Goal: Information Seeking & Learning: Learn about a topic

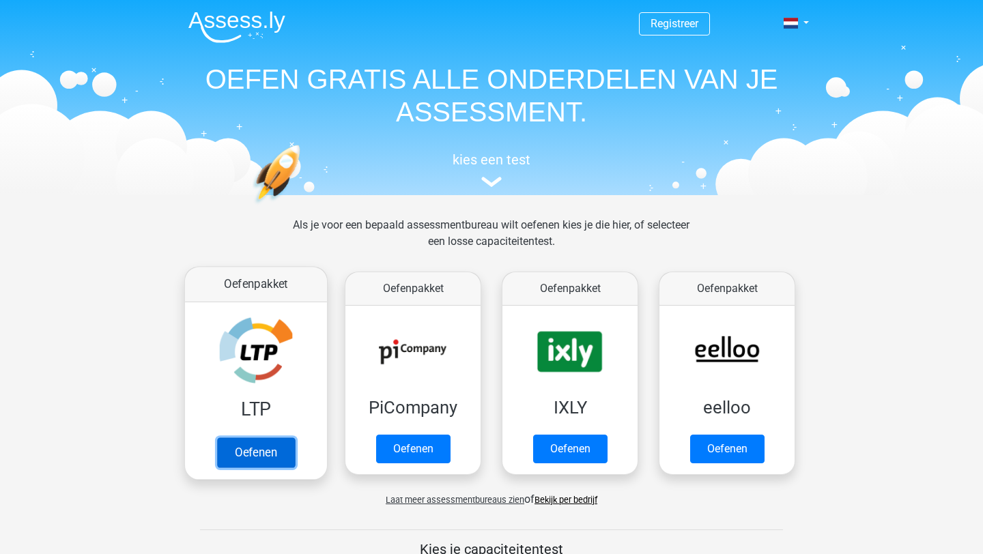
click at [268, 456] on link "Oefenen" at bounding box center [256, 452] width 78 height 30
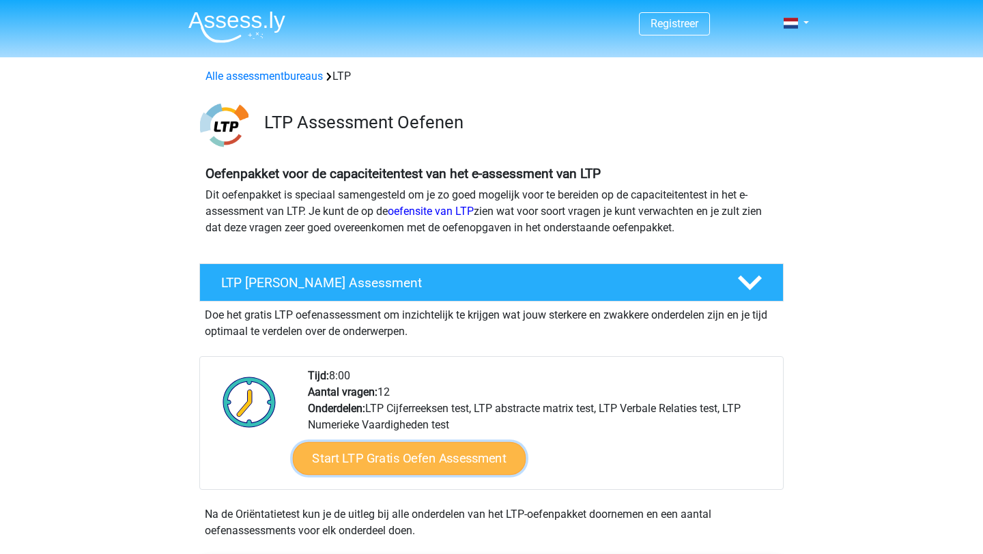
click at [421, 459] on link "Start LTP Gratis Oefen Assessment" at bounding box center [409, 458] width 233 height 33
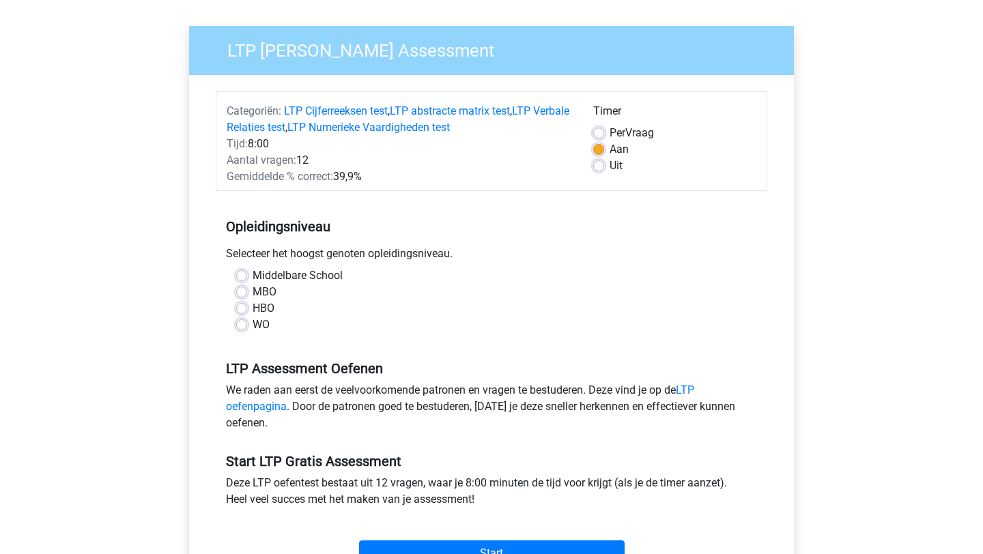
scroll to position [92, 0]
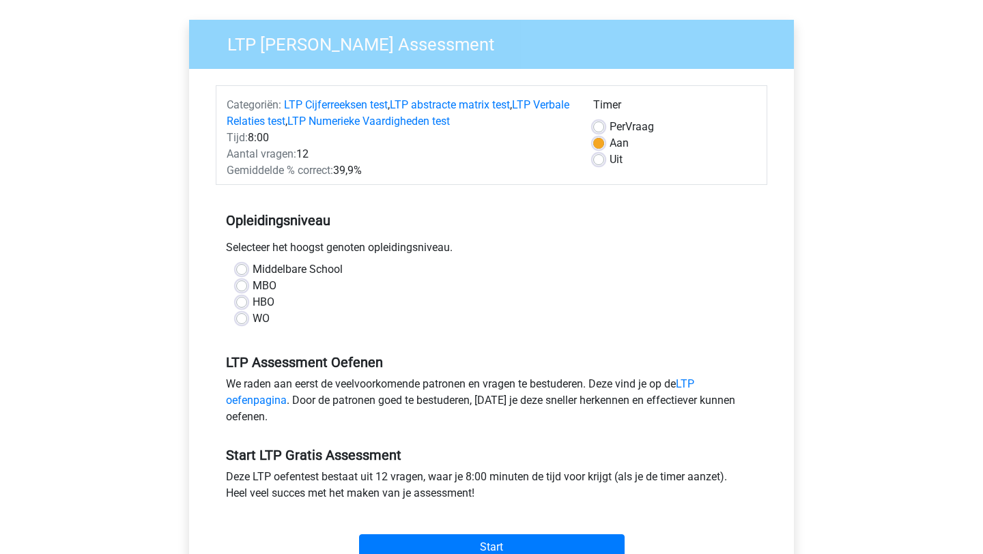
click at [253, 268] on label "Middelbare School" at bounding box center [298, 269] width 90 height 16
click at [241, 268] on input "Middelbare School" at bounding box center [241, 268] width 11 height 14
radio input "true"
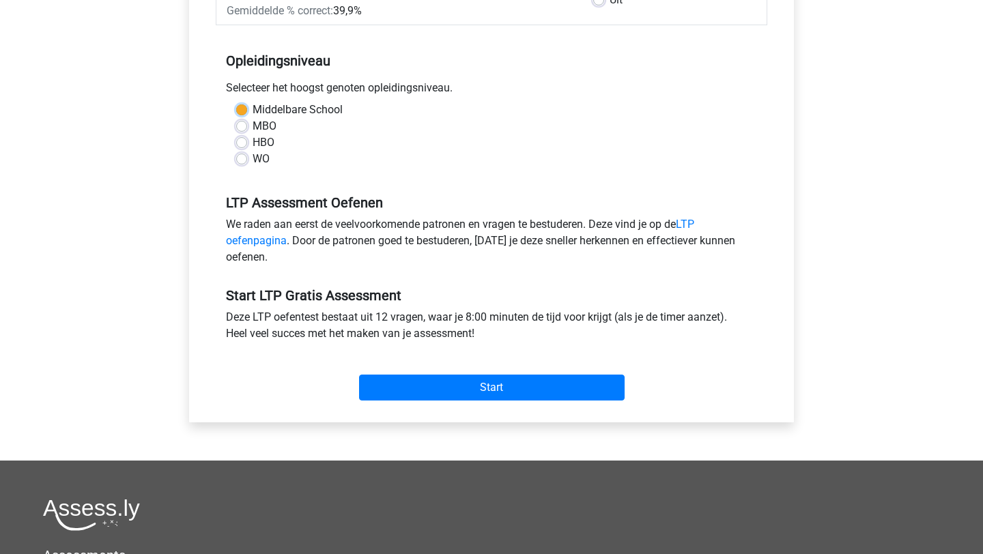
scroll to position [256, 0]
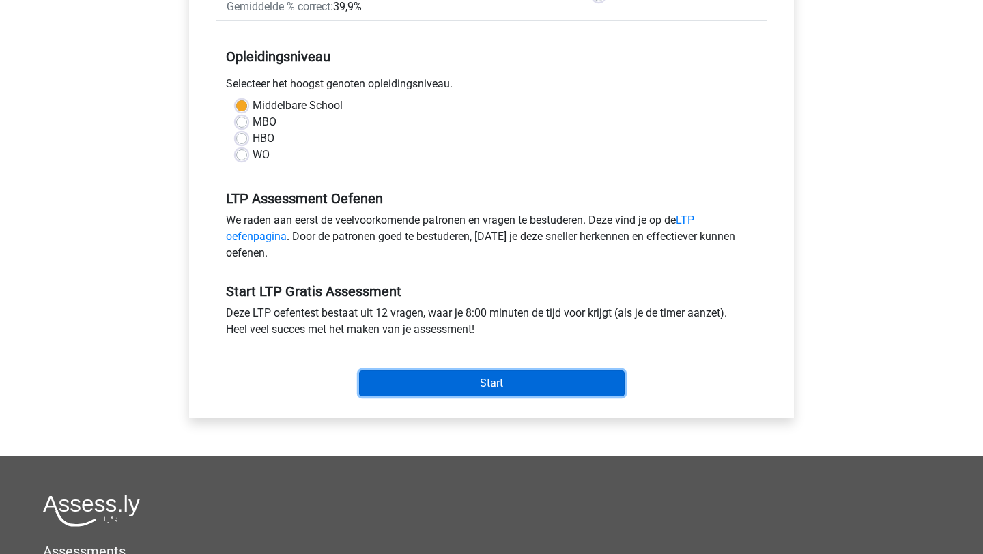
click at [454, 375] on input "Start" at bounding box center [491, 384] width 265 height 26
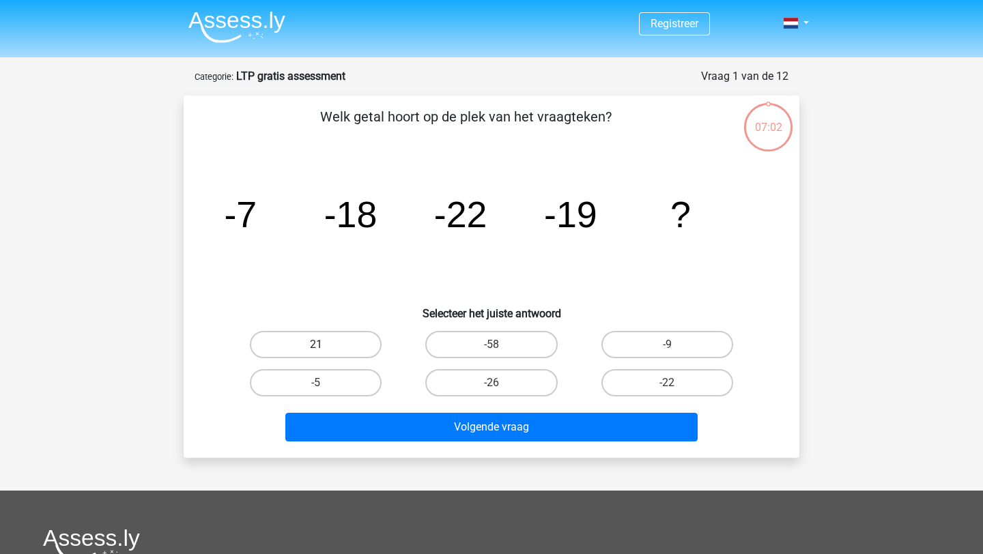
click at [338, 347] on label "21" at bounding box center [316, 344] width 132 height 27
click at [325, 347] on input "21" at bounding box center [320, 349] width 9 height 9
radio input "true"
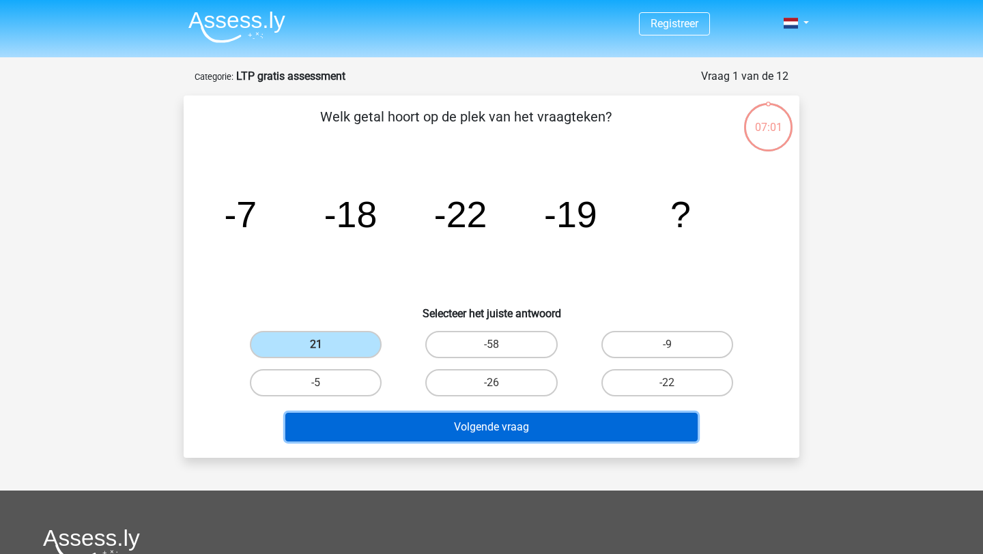
click at [424, 433] on button "Volgende vraag" at bounding box center [491, 427] width 413 height 29
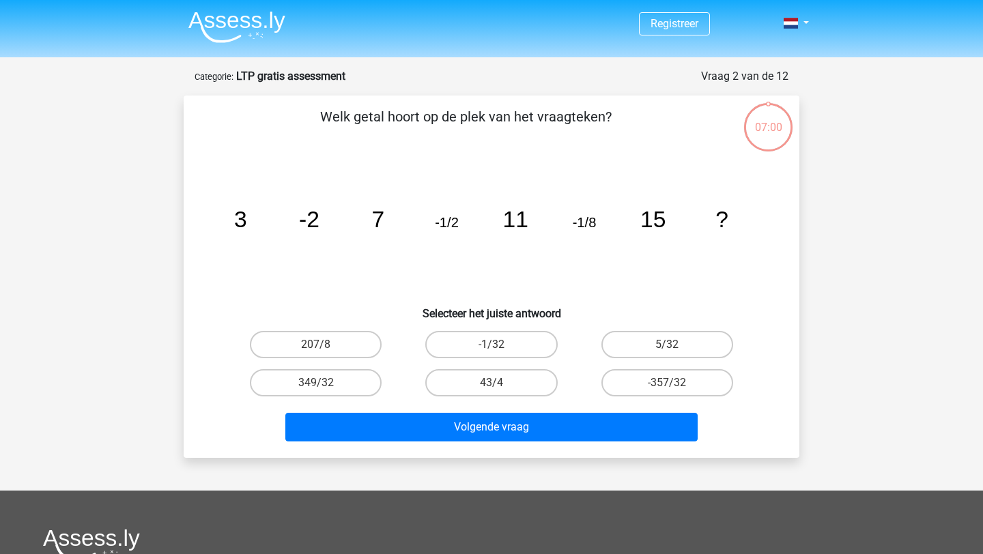
scroll to position [68, 0]
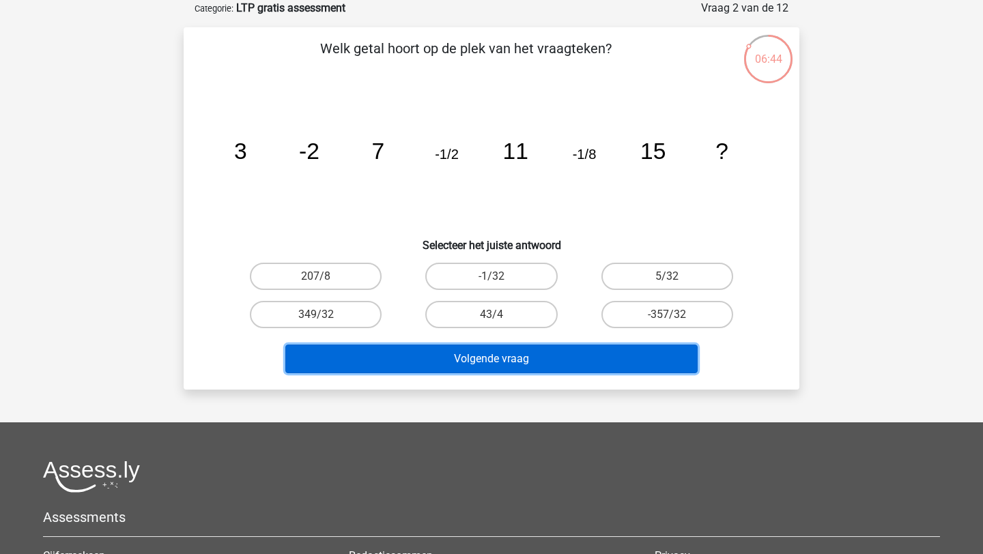
click at [369, 364] on button "Volgende vraag" at bounding box center [491, 359] width 413 height 29
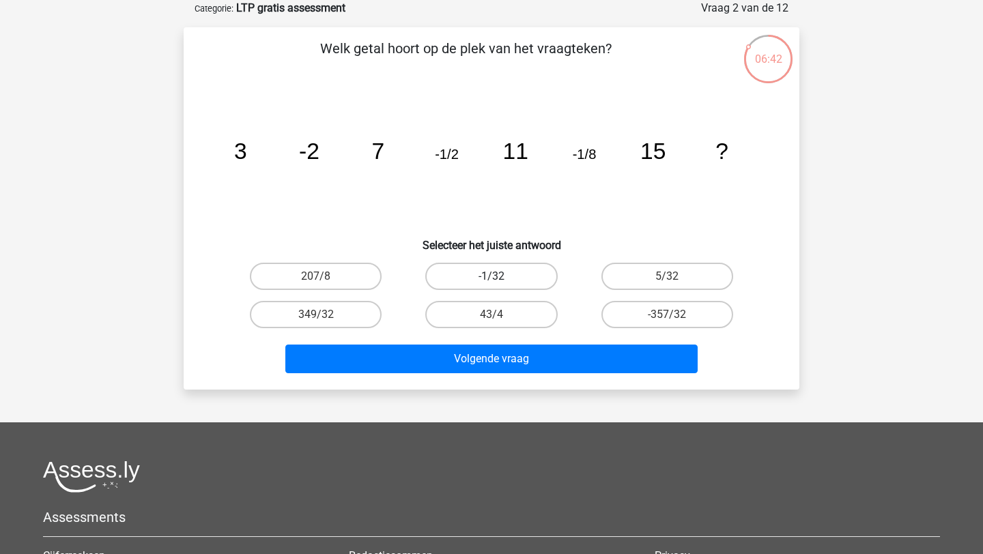
click at [465, 283] on label "-1/32" at bounding box center [491, 276] width 132 height 27
click at [491, 283] on input "-1/32" at bounding box center [495, 280] width 9 height 9
radio input "true"
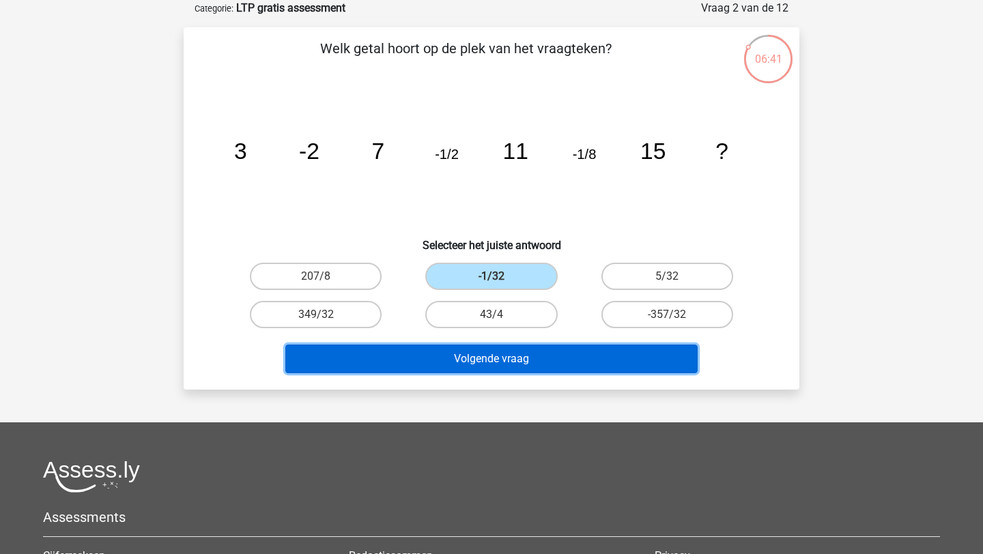
click at [488, 368] on button "Volgende vraag" at bounding box center [491, 359] width 413 height 29
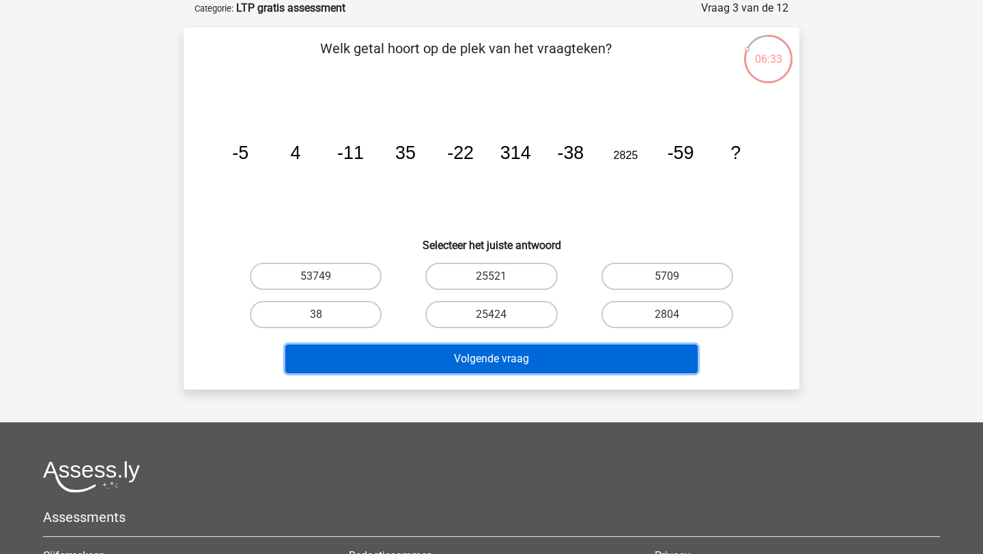
click at [488, 368] on button "Volgende vraag" at bounding box center [491, 359] width 413 height 29
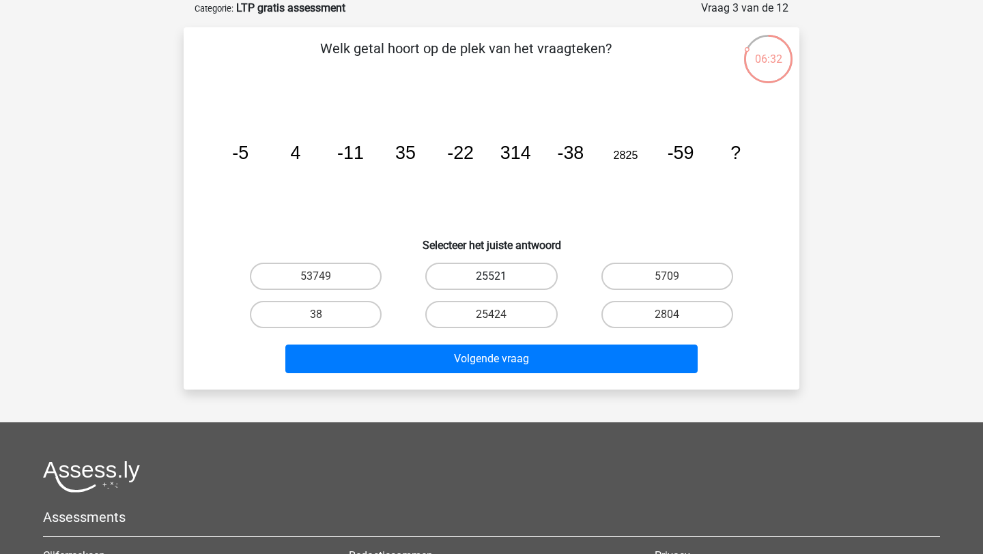
click at [501, 282] on label "25521" at bounding box center [491, 276] width 132 height 27
click at [500, 282] on input "25521" at bounding box center [495, 280] width 9 height 9
radio input "true"
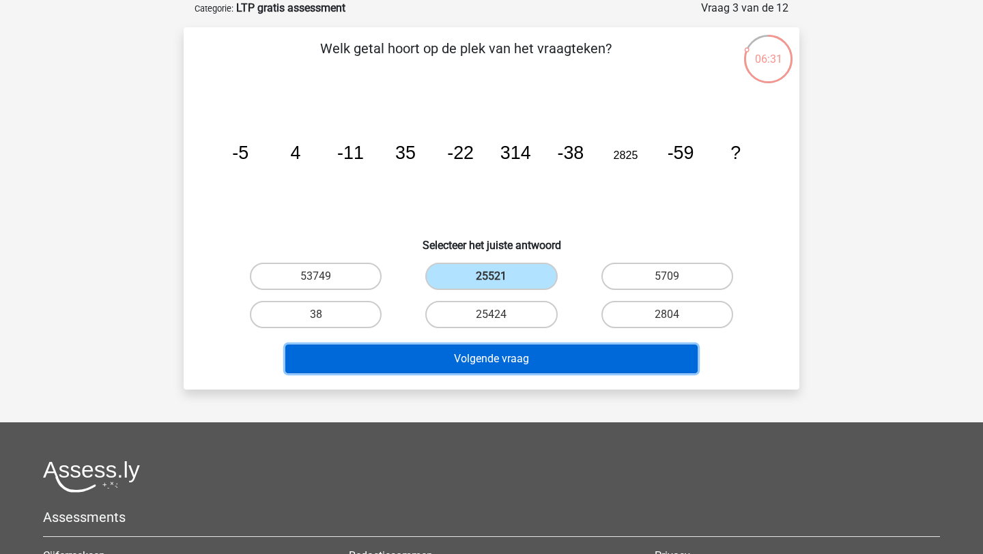
click at [501, 361] on button "Volgende vraag" at bounding box center [491, 359] width 413 height 29
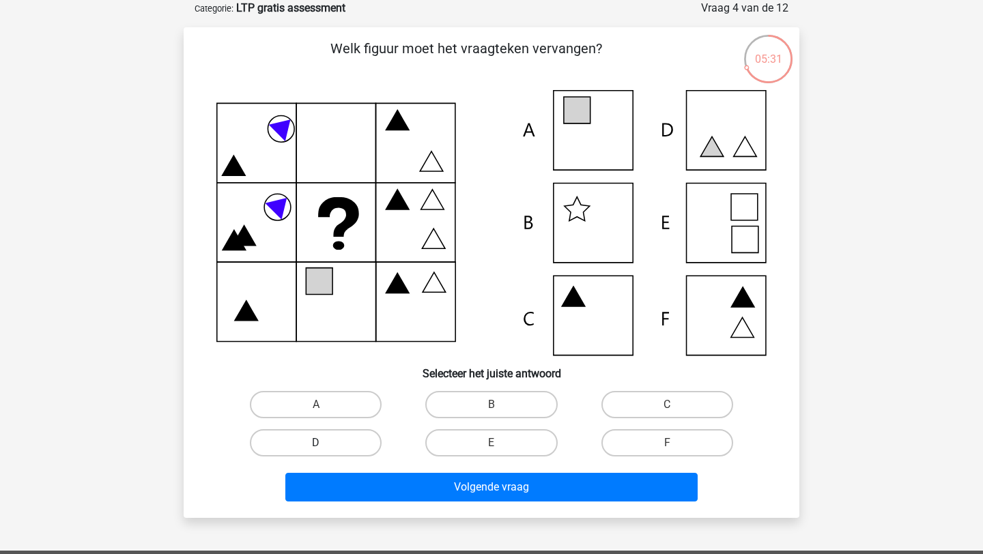
click at [336, 434] on label "D" at bounding box center [316, 442] width 132 height 27
click at [325, 443] on input "D" at bounding box center [320, 447] width 9 height 9
radio input "true"
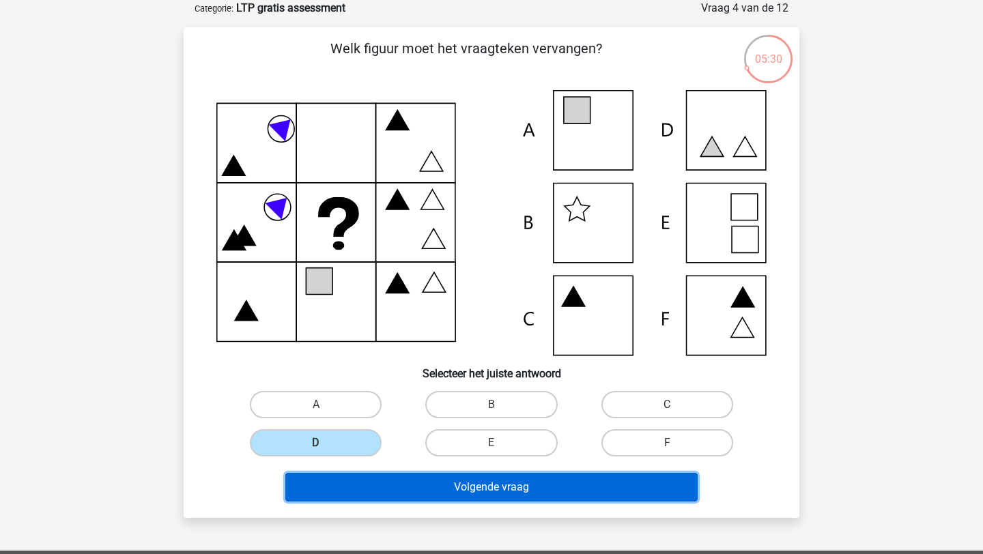
click at [426, 494] on button "Volgende vraag" at bounding box center [491, 487] width 413 height 29
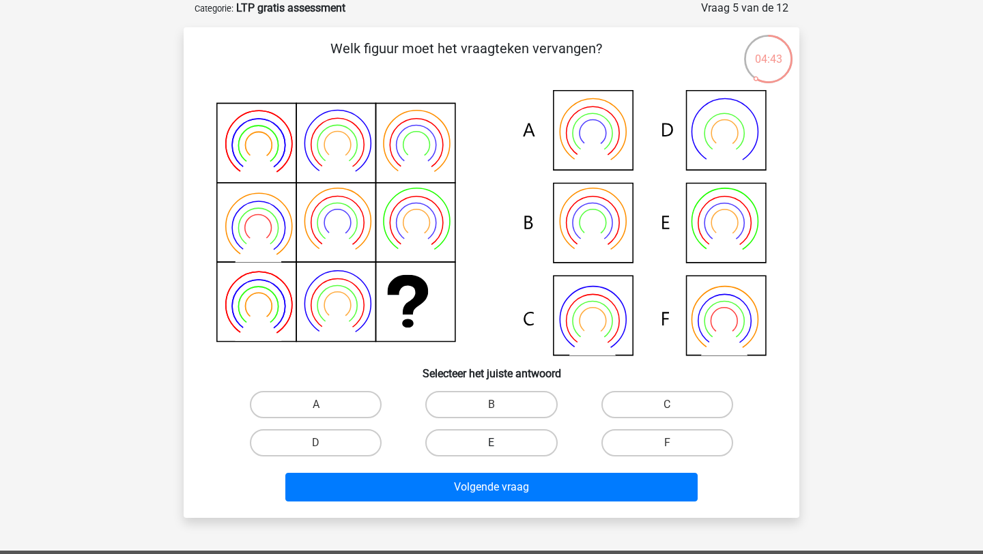
click at [492, 452] on label "E" at bounding box center [491, 442] width 132 height 27
click at [492, 452] on input "E" at bounding box center [495, 447] width 9 height 9
radio input "true"
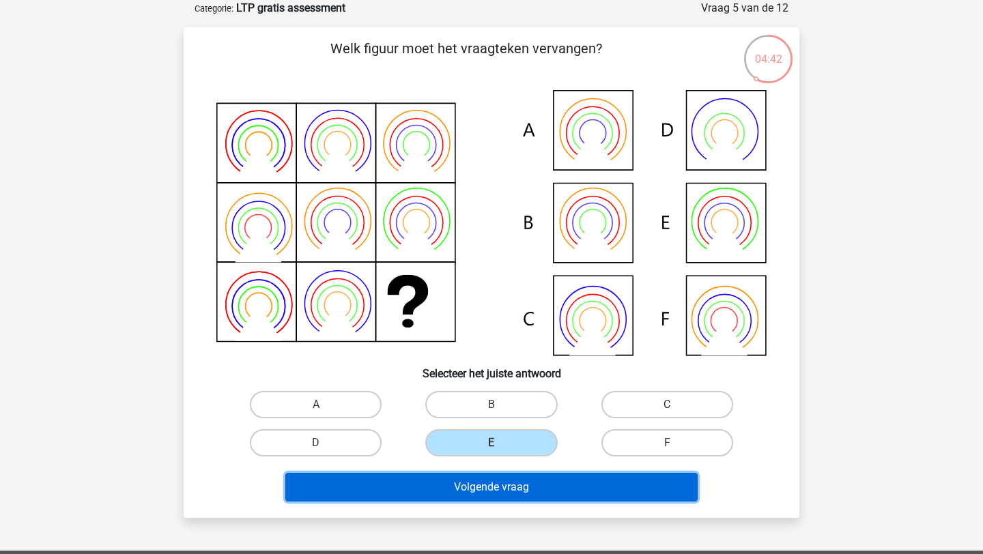
click at [505, 493] on button "Volgende vraag" at bounding box center [491, 487] width 413 height 29
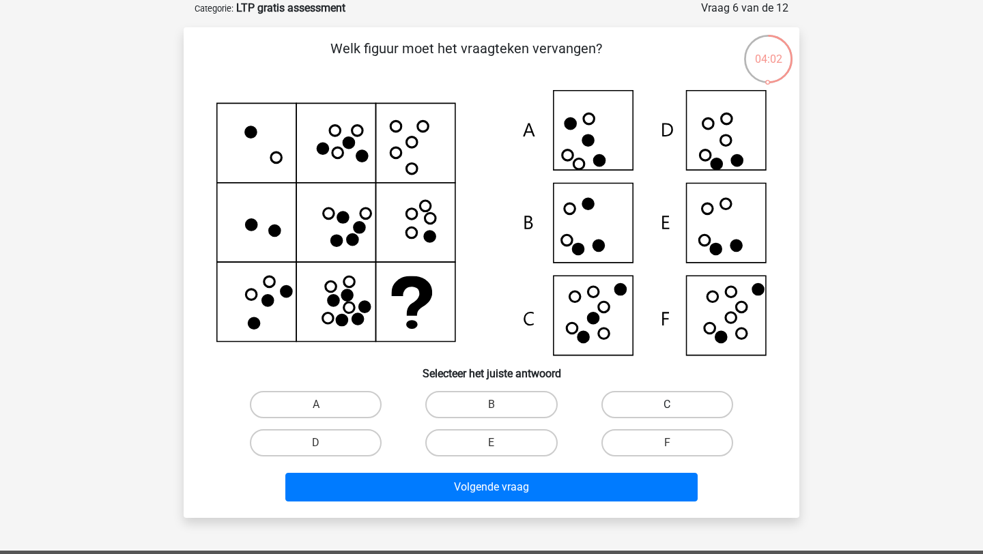
click at [649, 404] on label "C" at bounding box center [667, 404] width 132 height 27
click at [667, 405] on input "C" at bounding box center [671, 409] width 9 height 9
radio input "true"
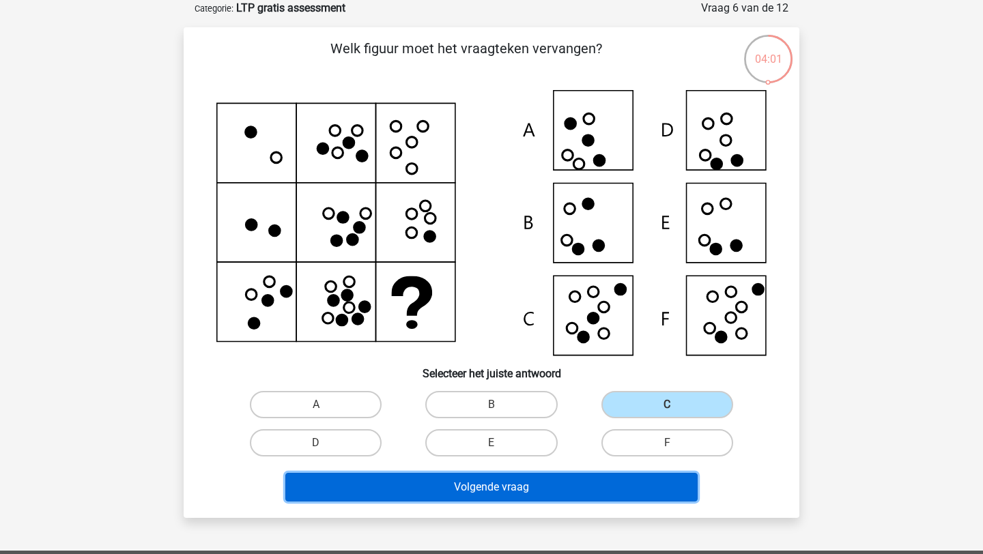
click at [506, 486] on button "Volgende vraag" at bounding box center [491, 487] width 413 height 29
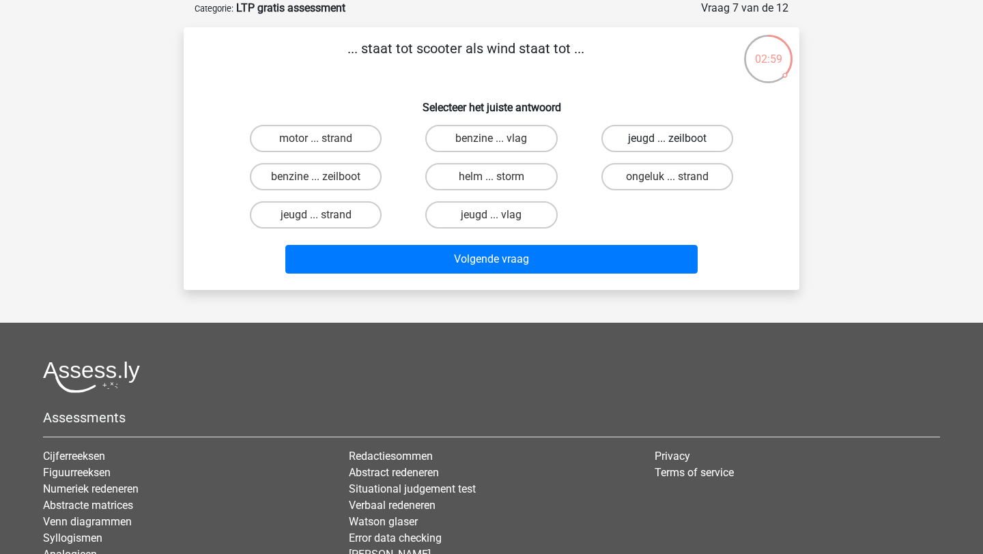
click at [689, 129] on label "jeugd ... zeilboot" at bounding box center [667, 138] width 132 height 27
click at [676, 139] on input "jeugd ... zeilboot" at bounding box center [671, 143] width 9 height 9
radio input "true"
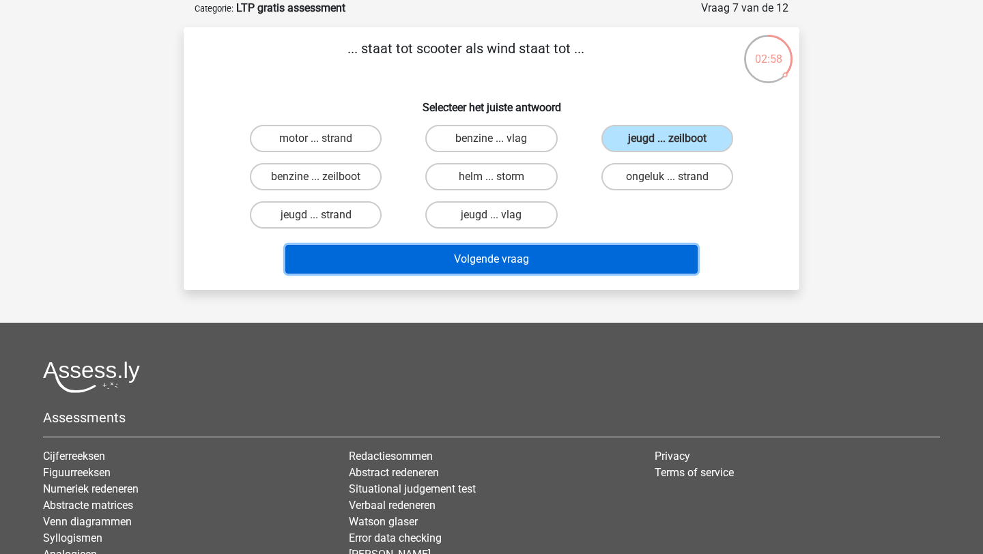
click at [558, 266] on button "Volgende vraag" at bounding box center [491, 259] width 413 height 29
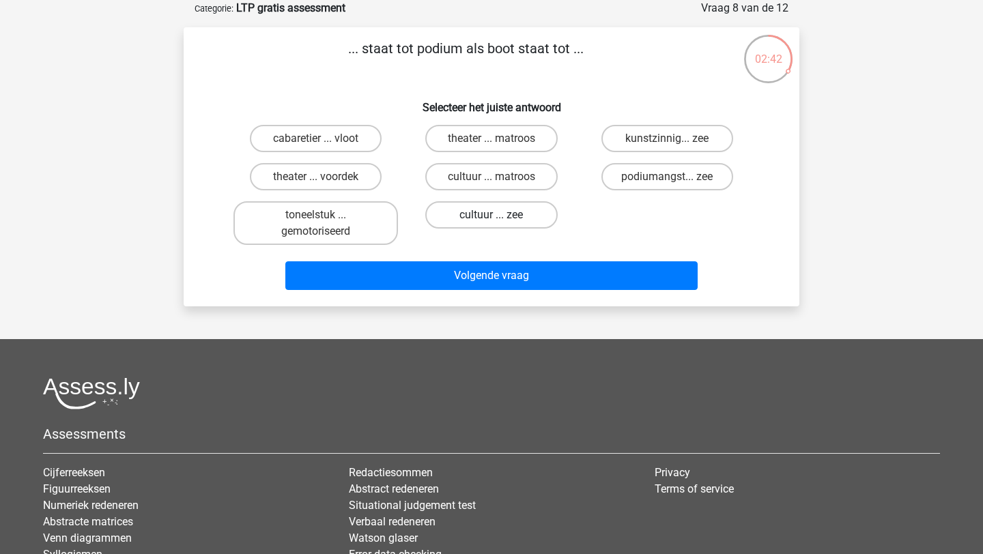
click at [507, 216] on label "cultuur ... zee" at bounding box center [491, 214] width 132 height 27
click at [500, 216] on input "cultuur ... zee" at bounding box center [495, 219] width 9 height 9
radio input "true"
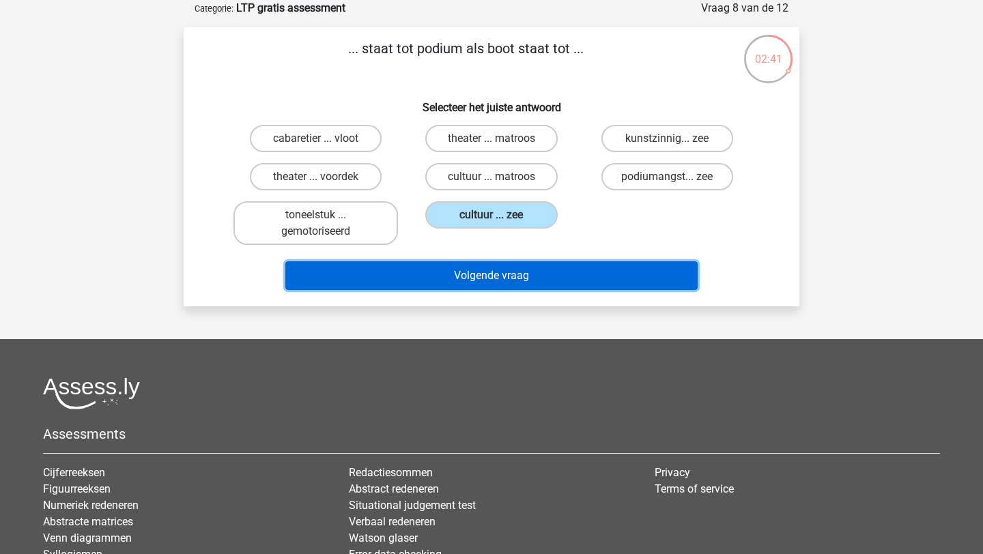
click at [503, 282] on button "Volgende vraag" at bounding box center [491, 275] width 413 height 29
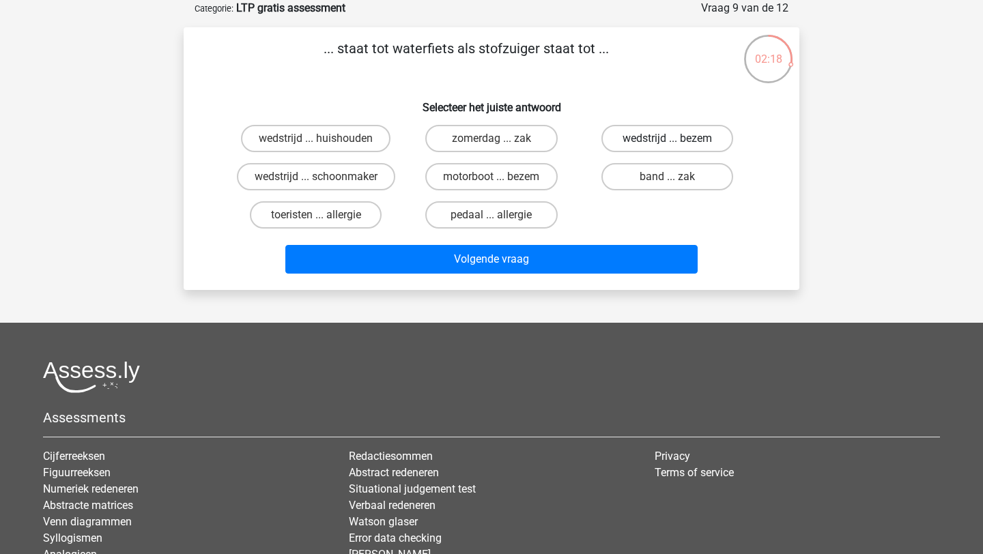
click at [658, 139] on label "wedstrijd ... bezem" at bounding box center [667, 138] width 132 height 27
click at [667, 139] on input "wedstrijd ... bezem" at bounding box center [671, 143] width 9 height 9
radio input "true"
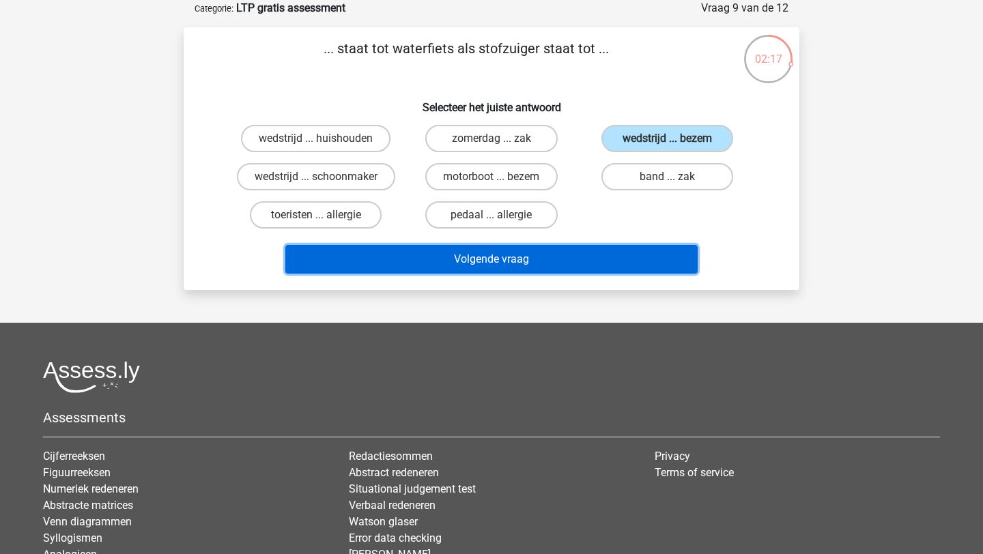
click at [502, 266] on button "Volgende vraag" at bounding box center [491, 259] width 413 height 29
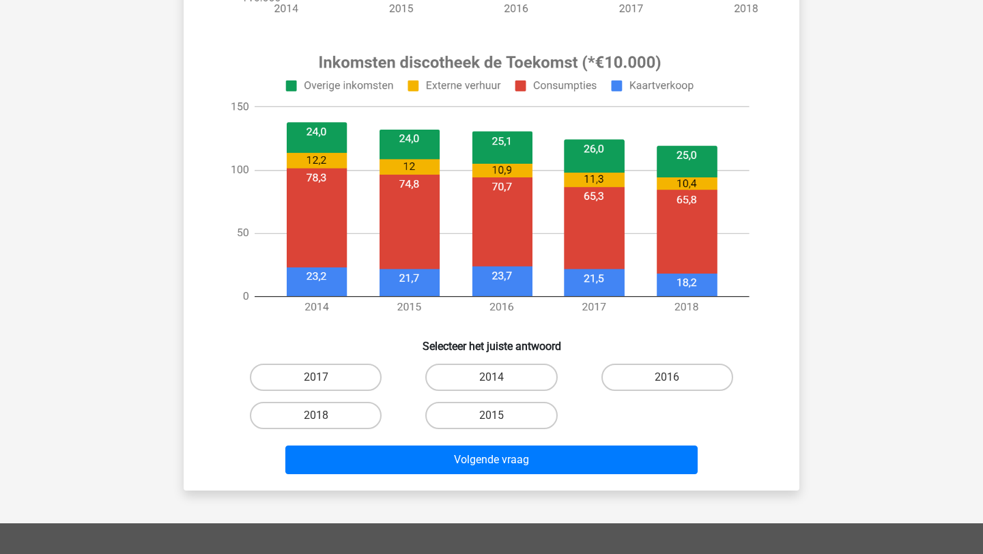
scroll to position [470, 0]
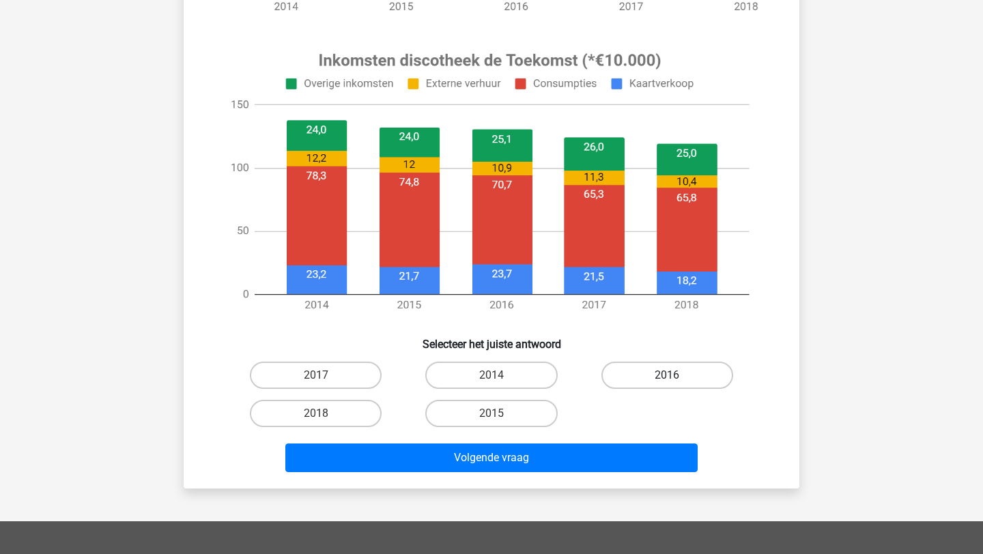
click at [644, 384] on label "2016" at bounding box center [667, 375] width 132 height 27
click at [667, 384] on input "2016" at bounding box center [671, 379] width 9 height 9
radio input "true"
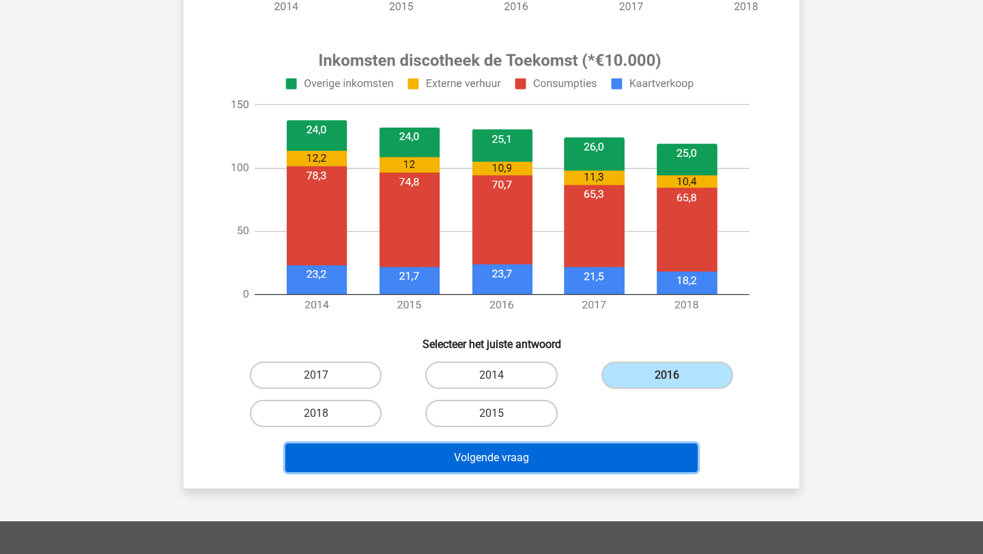
click at [590, 471] on button "Volgende vraag" at bounding box center [491, 458] width 413 height 29
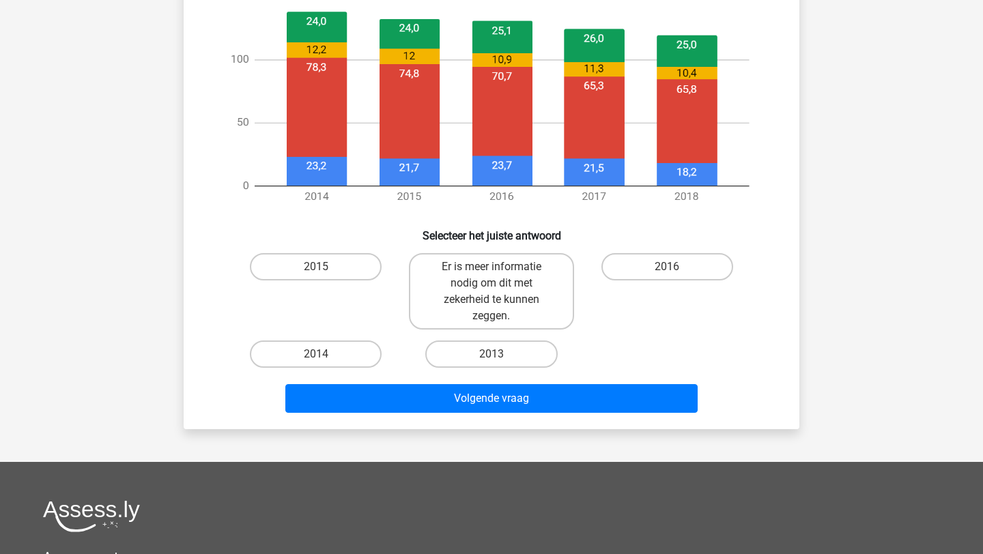
scroll to position [583, 0]
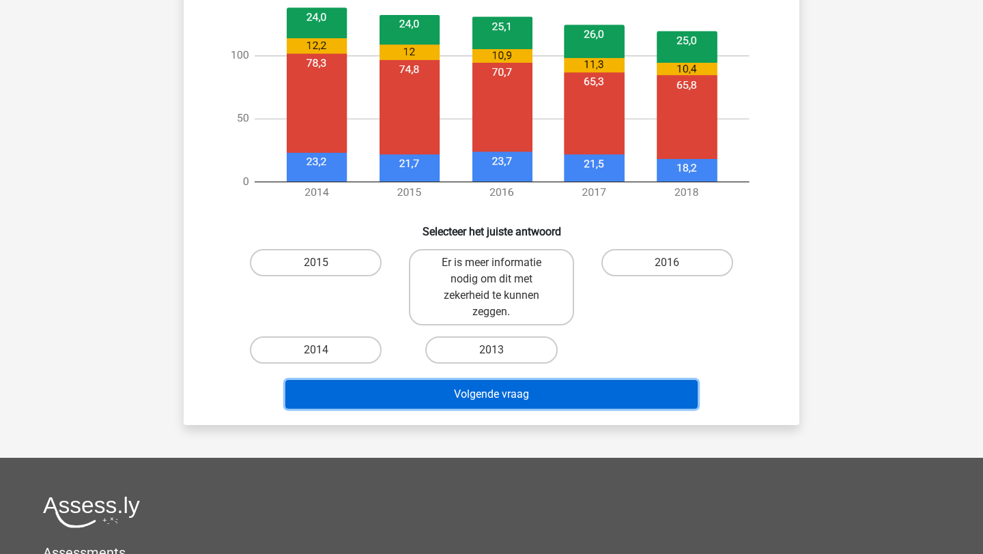
click at [508, 383] on button "Volgende vraag" at bounding box center [491, 394] width 413 height 29
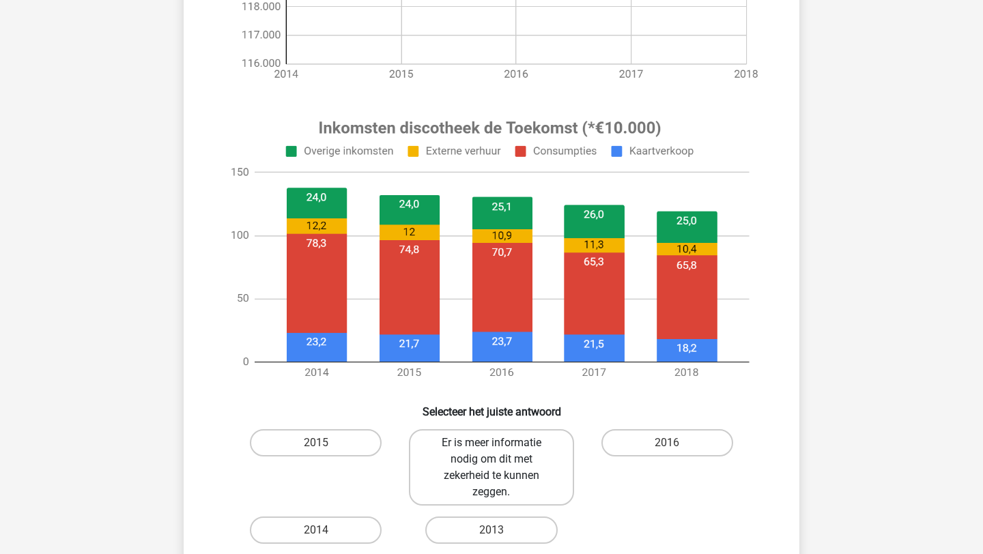
scroll to position [407, 0]
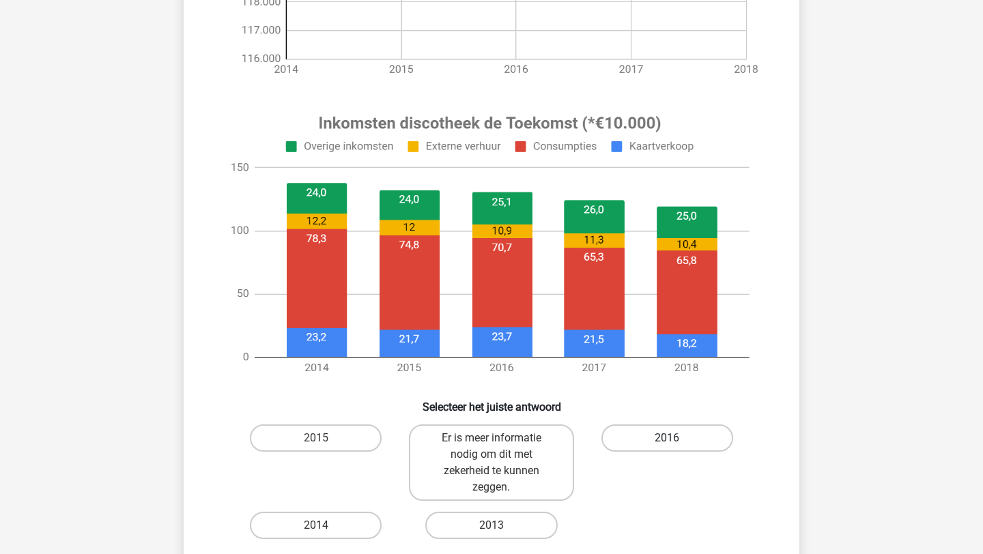
click at [700, 440] on label "2016" at bounding box center [667, 437] width 132 height 27
click at [676, 440] on input "2016" at bounding box center [671, 442] width 9 height 9
radio input "true"
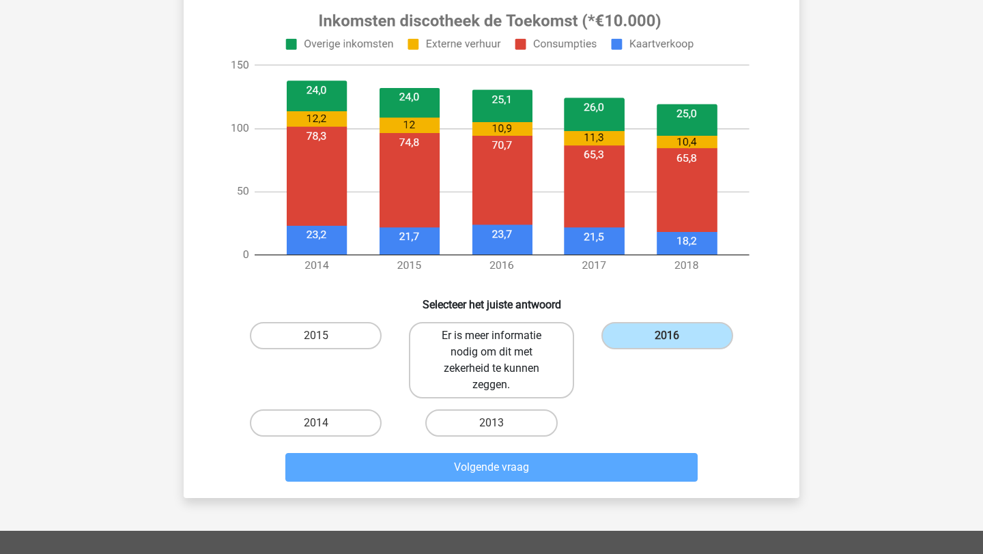
scroll to position [513, 0]
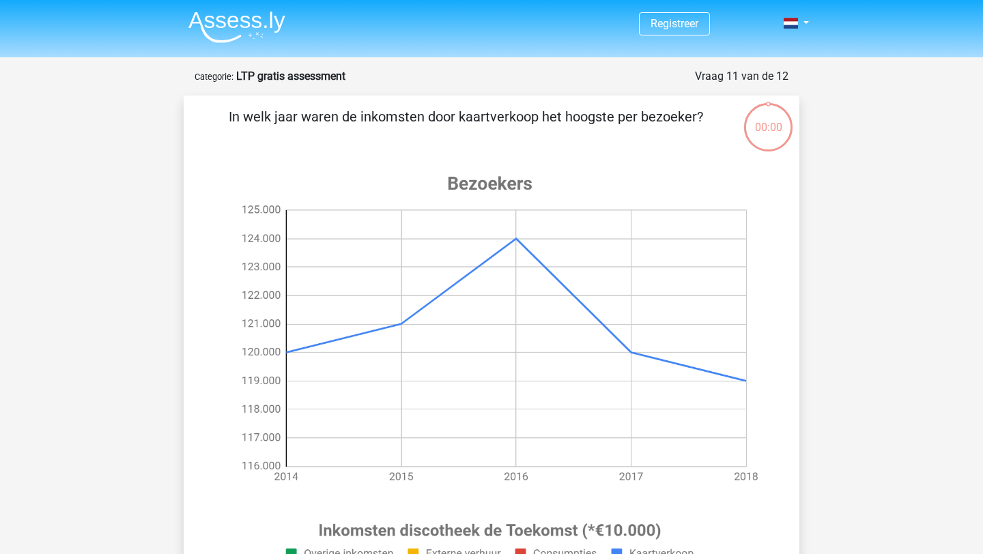
scroll to position [513, 0]
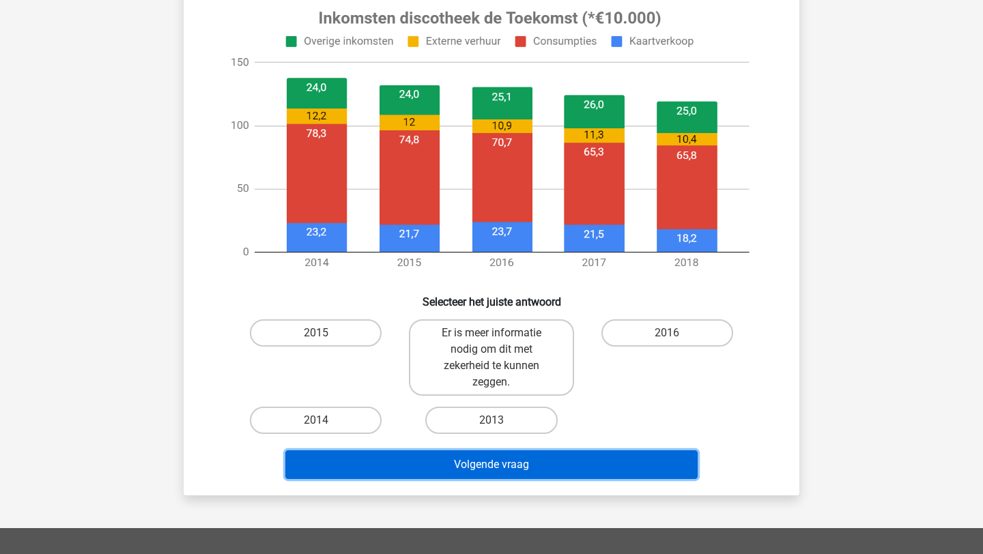
click at [489, 476] on button "Volgende vraag" at bounding box center [491, 464] width 413 height 29
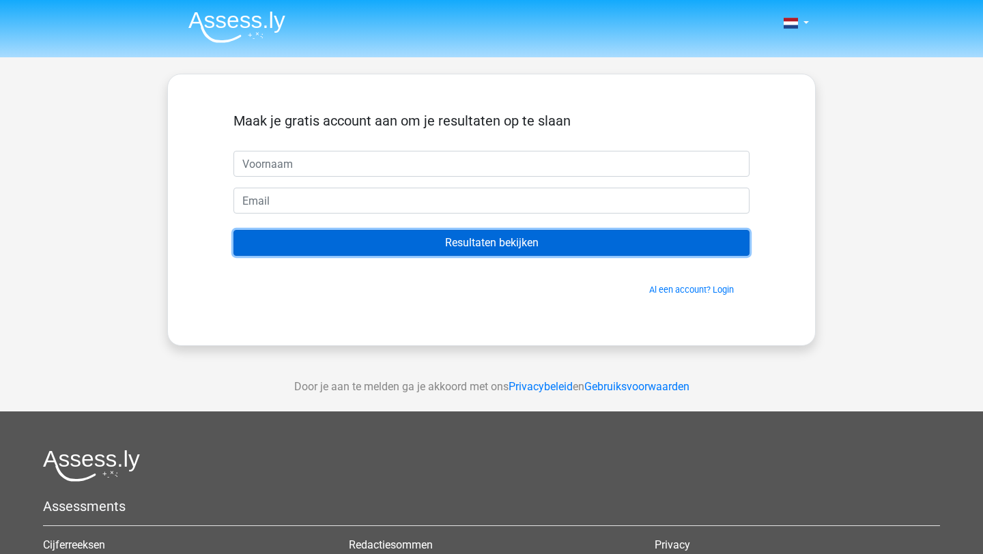
click at [488, 242] on input "Resultaten bekijken" at bounding box center [491, 243] width 516 height 26
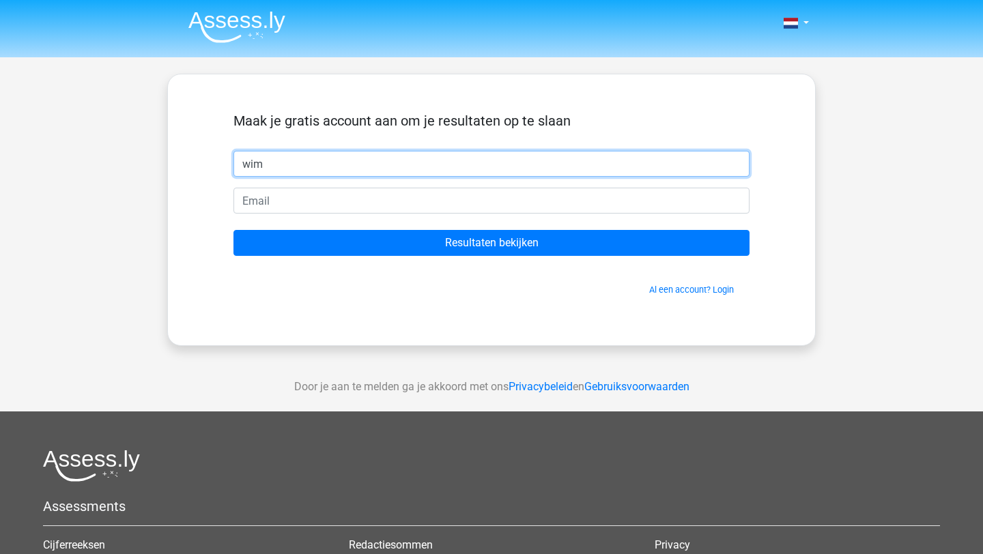
type input "Wim"
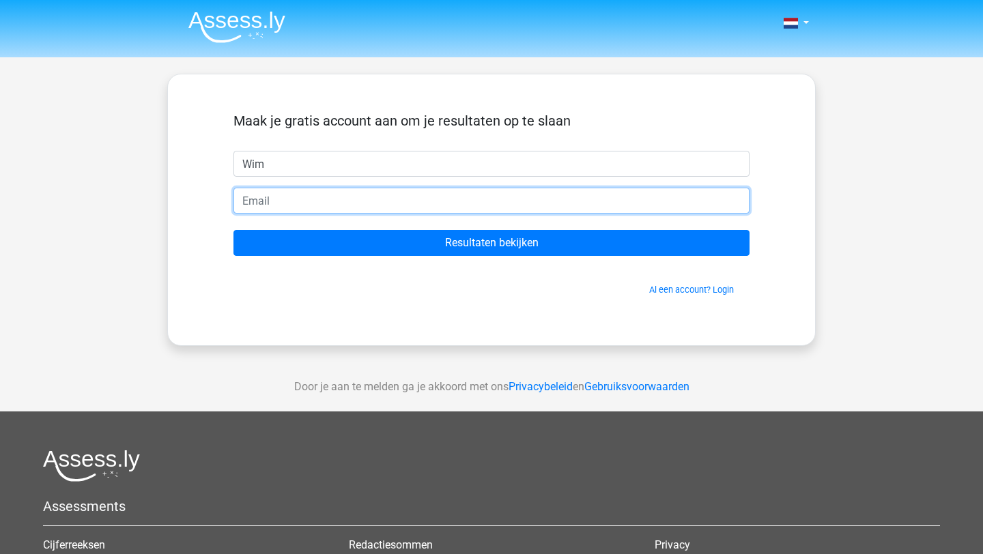
click at [284, 205] on input "email" at bounding box center [491, 201] width 516 height 26
type input "[EMAIL_ADDRESS][DOMAIN_NAME]"
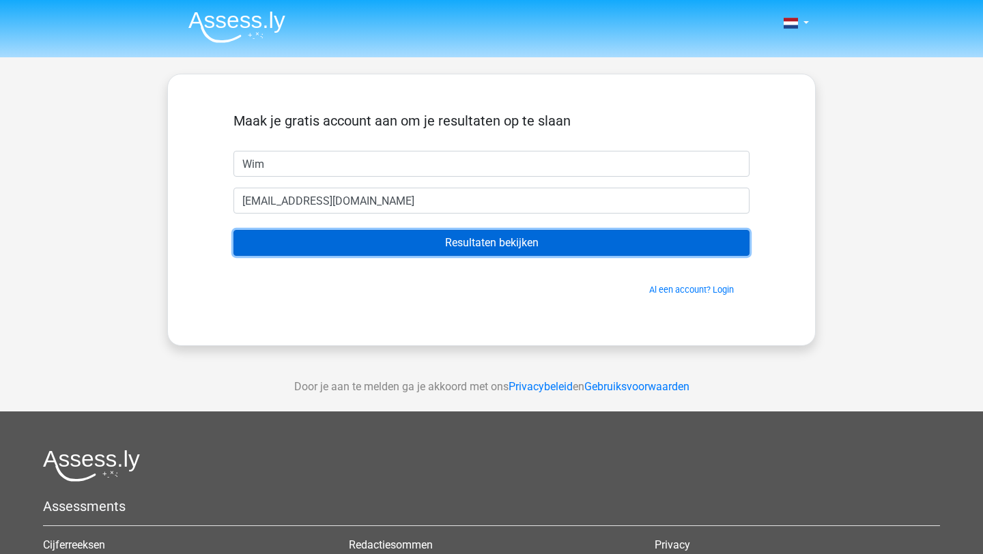
click at [439, 245] on input "Resultaten bekijken" at bounding box center [491, 243] width 516 height 26
